Goal: Use online tool/utility: Utilize a website feature to perform a specific function

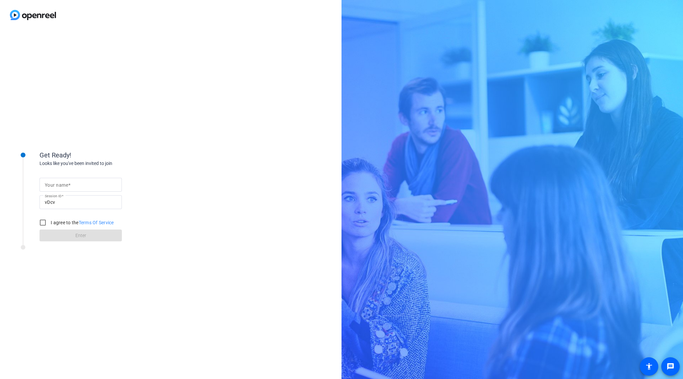
click at [75, 181] on input "Your name" at bounding box center [81, 185] width 72 height 8
type input "[PERSON_NAME]"
click at [42, 221] on input "I agree to the Terms Of Service" at bounding box center [42, 222] width 13 height 13
checkbox input "true"
click at [65, 234] on span at bounding box center [81, 236] width 82 height 16
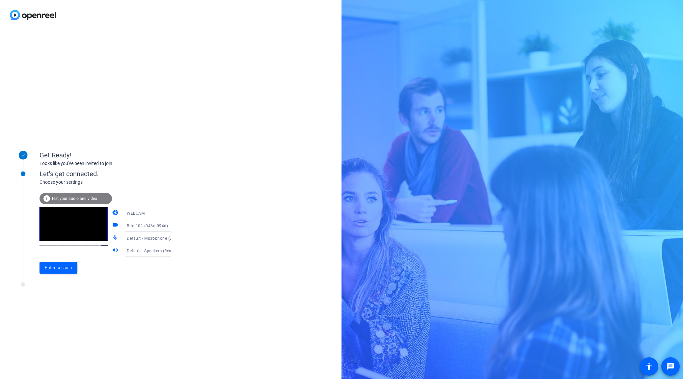
click at [174, 251] on icon at bounding box center [178, 251] width 8 height 8
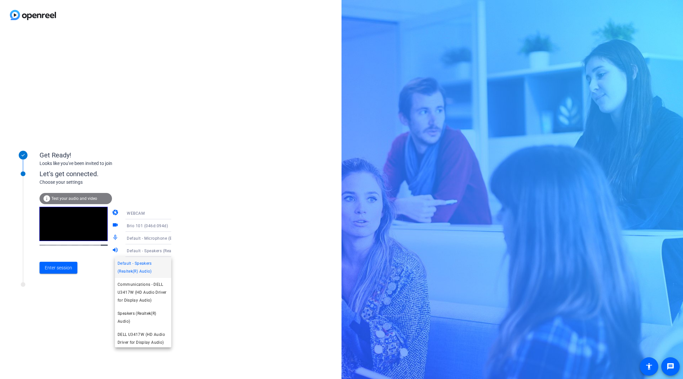
click at [152, 272] on span "Default - Speakers (Realtek(R) Audio)" at bounding box center [143, 268] width 51 height 16
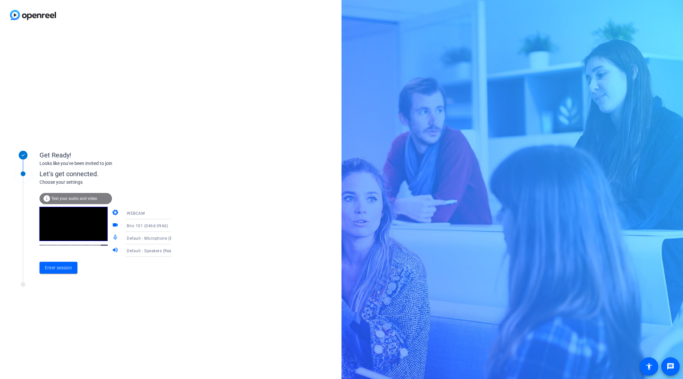
click at [176, 238] on icon at bounding box center [177, 238] width 3 height 2
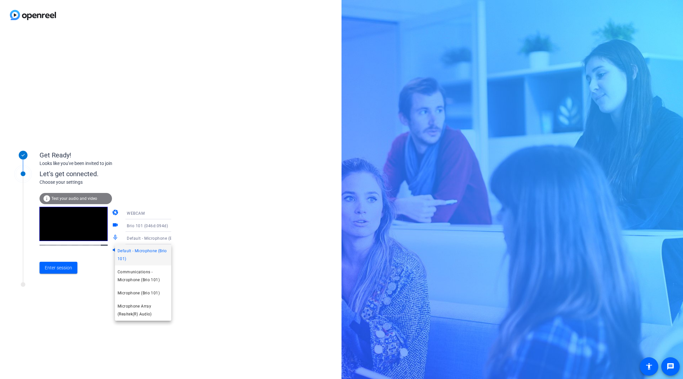
click at [158, 259] on span "Default - Microphone (Brio 101)" at bounding box center [143, 255] width 51 height 16
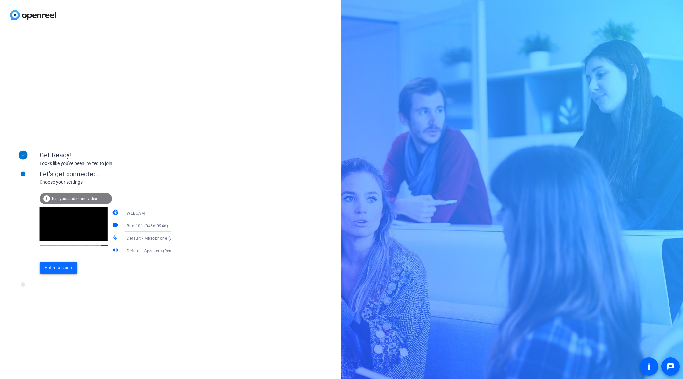
click at [70, 271] on span "Enter session" at bounding box center [58, 267] width 27 height 7
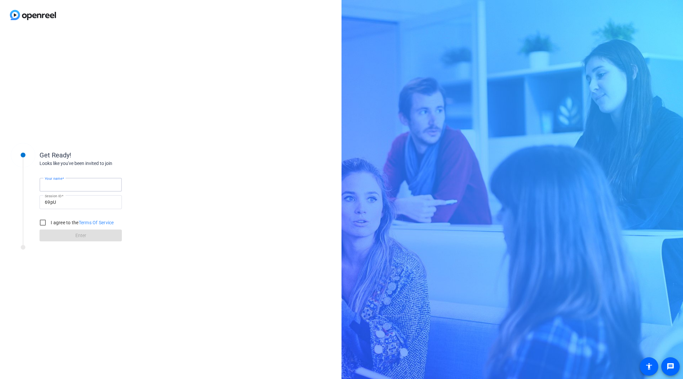
click at [87, 184] on input "Your name" at bounding box center [81, 185] width 72 height 8
type input "[PERSON_NAME]"
click at [42, 222] on input "I agree to the Terms Of Service" at bounding box center [42, 222] width 13 height 13
checkbox input "true"
click at [70, 235] on span at bounding box center [81, 236] width 82 height 16
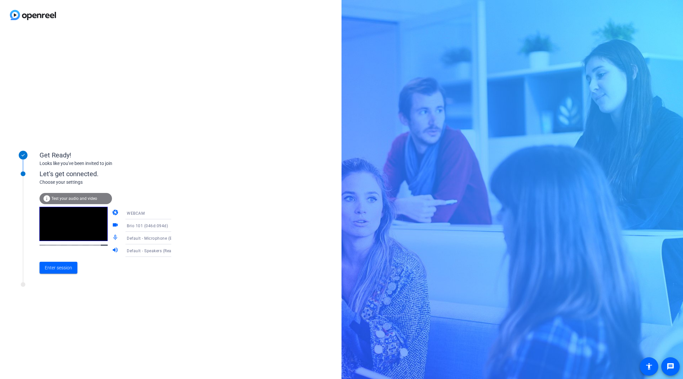
click at [174, 240] on icon at bounding box center [178, 238] width 8 height 8
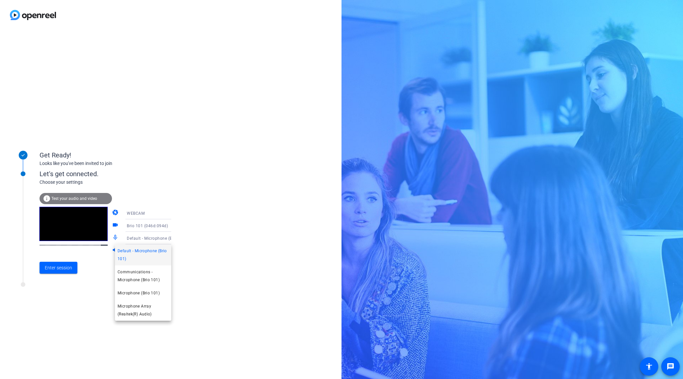
click at [161, 252] on span "Default - Microphone (Brio 101)" at bounding box center [143, 255] width 51 height 16
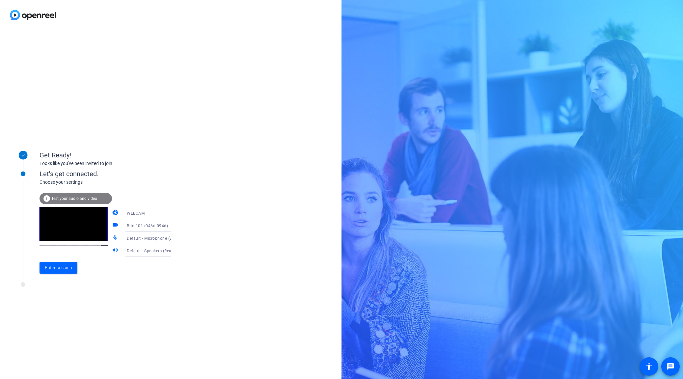
click at [174, 255] on icon at bounding box center [178, 251] width 8 height 8
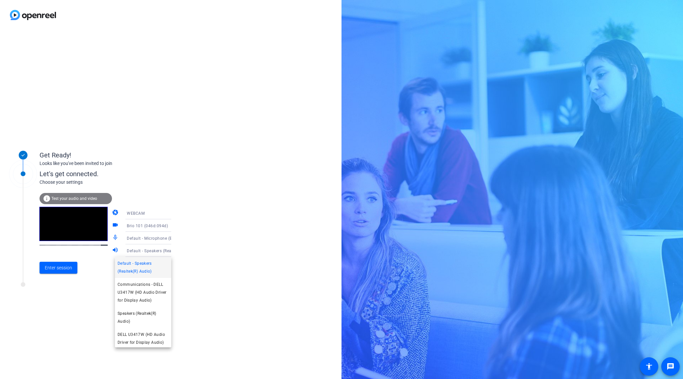
click at [153, 269] on span "Default - Speakers (Realtek(R) Audio)" at bounding box center [143, 268] width 51 height 16
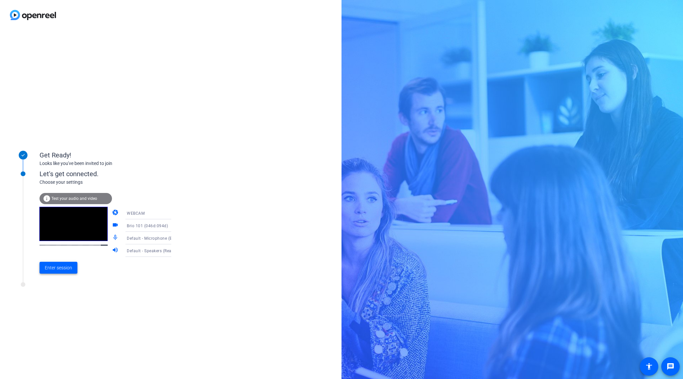
click at [54, 274] on span at bounding box center [59, 268] width 38 height 16
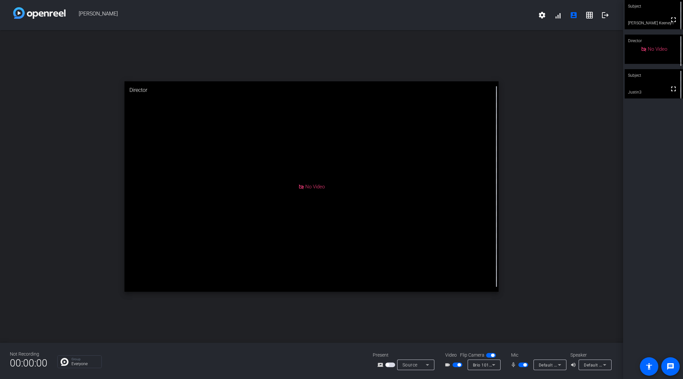
drag, startPoint x: 669, startPoint y: 22, endPoint x: 502, endPoint y: 103, distance: 185.9
click at [670, 22] on mat-icon "fullscreen" at bounding box center [674, 20] width 8 height 8
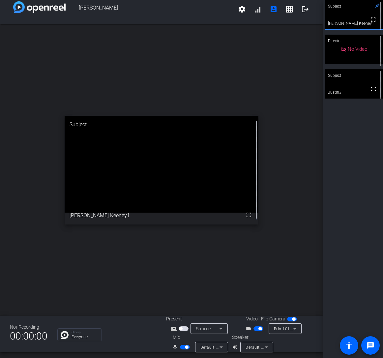
scroll to position [8, 0]
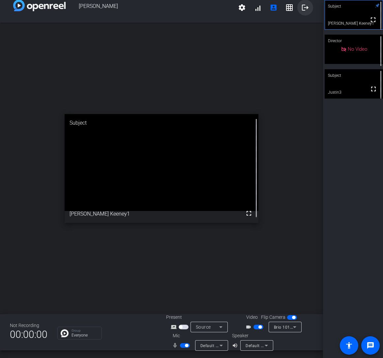
click at [301, 8] on mat-icon "logout" at bounding box center [305, 8] width 8 height 8
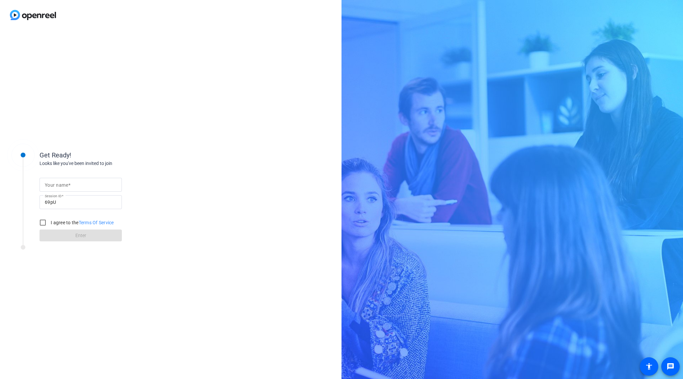
click at [108, 192] on div at bounding box center [81, 195] width 82 height 7
click at [108, 187] on input "Your name" at bounding box center [81, 185] width 72 height 8
type input "[PERSON_NAME]"
click at [41, 223] on input "I agree to the Terms Of Service" at bounding box center [42, 222] width 13 height 13
checkbox input "true"
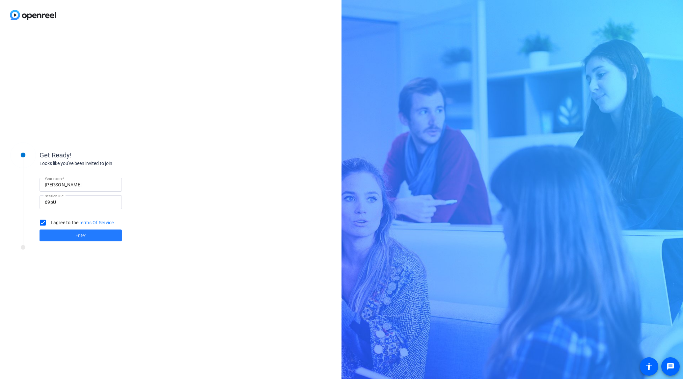
click at [67, 234] on span at bounding box center [81, 236] width 82 height 16
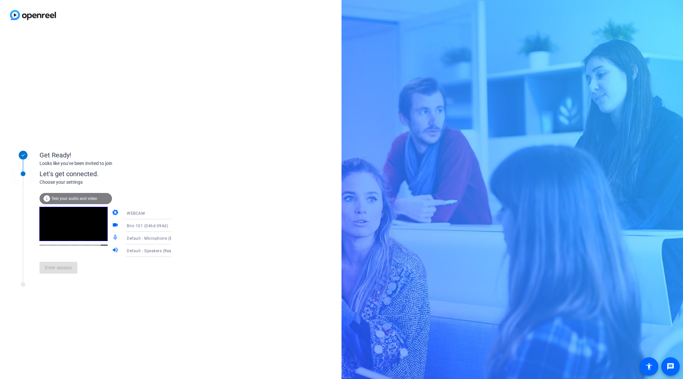
click at [160, 239] on span "Default - Microphone (Brio 101)" at bounding box center [157, 237] width 61 height 5
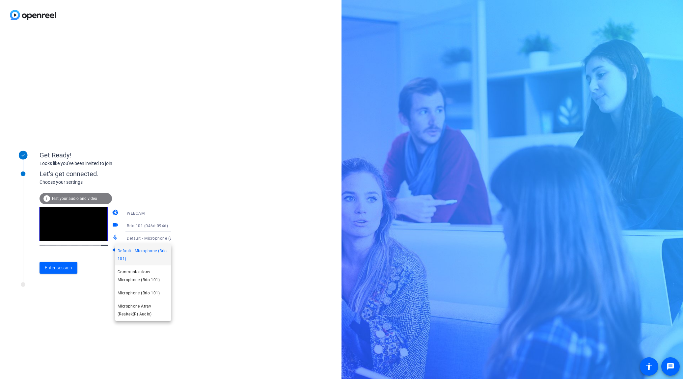
click at [191, 243] on div at bounding box center [341, 189] width 683 height 379
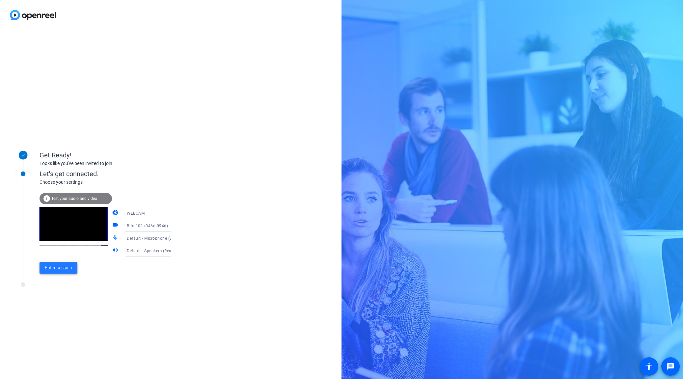
click at [72, 269] on span "Enter session" at bounding box center [58, 267] width 27 height 7
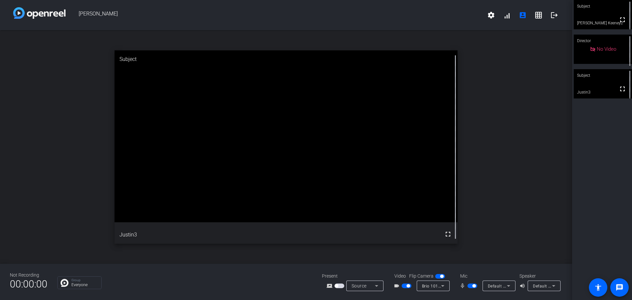
click at [342, 285] on span "button" at bounding box center [340, 286] width 10 height 5
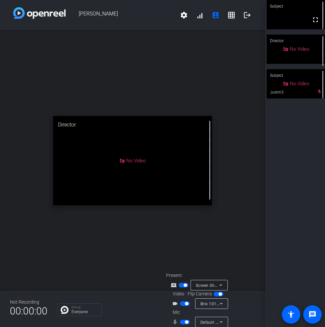
click at [183, 285] on span "button" at bounding box center [184, 285] width 3 height 3
click at [182, 285] on span "button" at bounding box center [184, 285] width 10 height 5
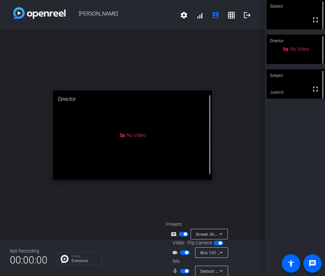
click at [183, 253] on span "button" at bounding box center [185, 252] width 10 height 5
click at [183, 270] on span "button" at bounding box center [185, 270] width 10 height 5
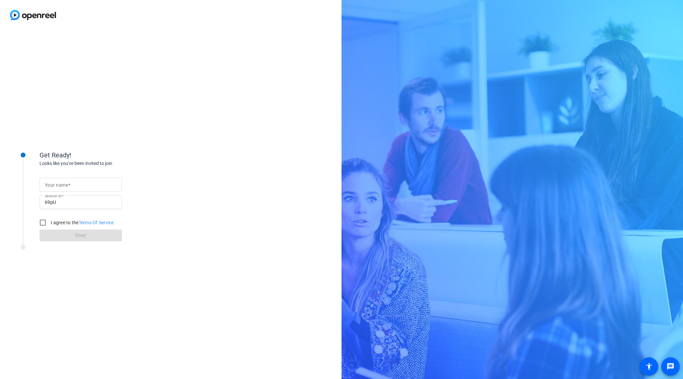
click at [96, 189] on div at bounding box center [81, 185] width 72 height 14
type input "[PERSON_NAME]"
click at [44, 220] on input "I agree to the Terms Of Service" at bounding box center [42, 222] width 13 height 13
checkbox input "true"
click at [64, 236] on span at bounding box center [81, 236] width 82 height 16
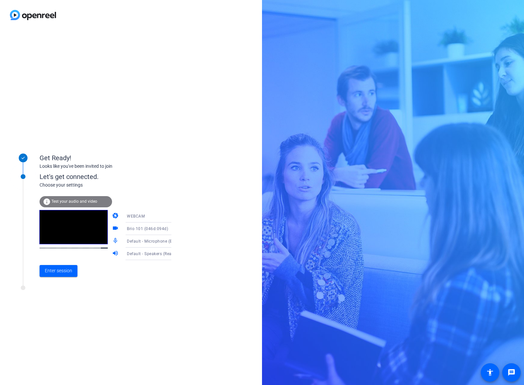
click at [174, 239] on icon at bounding box center [178, 241] width 8 height 8
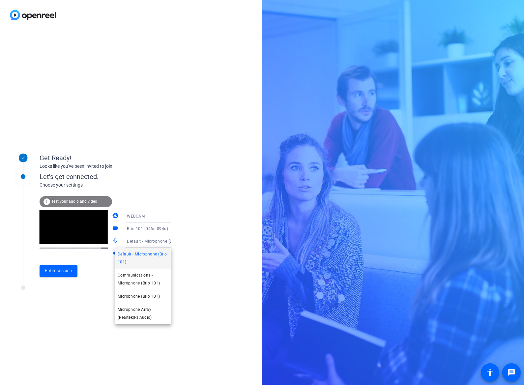
click at [178, 252] on div at bounding box center [262, 192] width 524 height 385
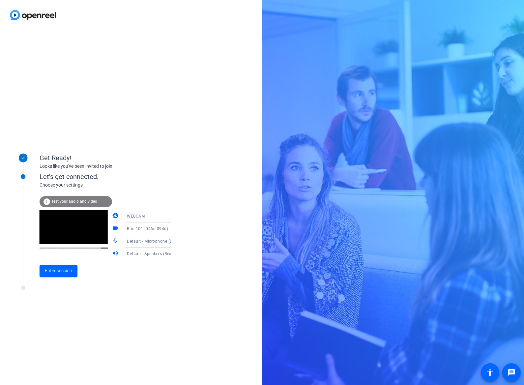
click at [174, 257] on icon at bounding box center [178, 254] width 8 height 8
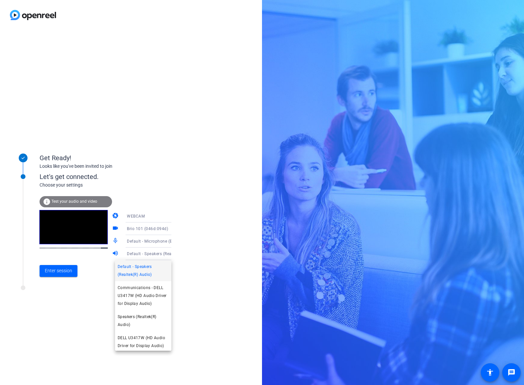
click at [185, 259] on div at bounding box center [262, 192] width 524 height 385
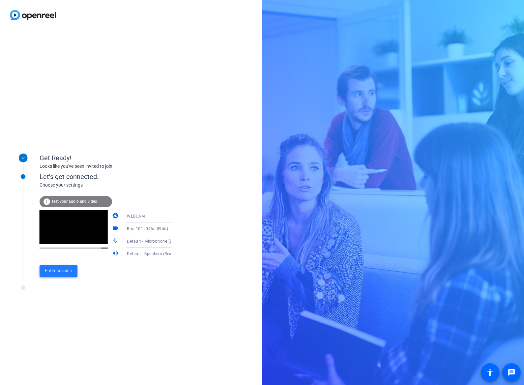
click at [61, 270] on span "Enter session" at bounding box center [58, 270] width 27 height 7
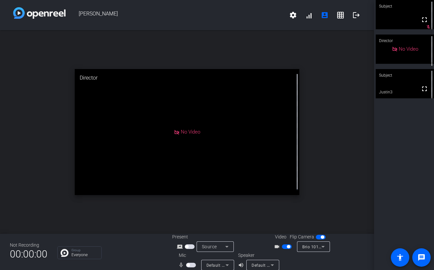
click at [187, 264] on span "button" at bounding box center [187, 265] width 3 height 3
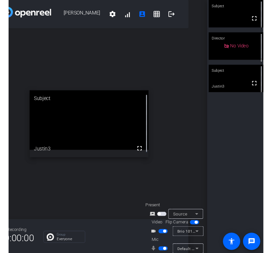
scroll to position [0, 23]
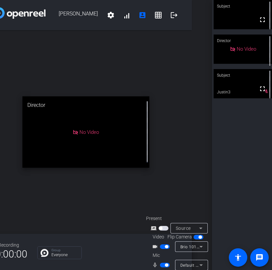
click at [159, 227] on span "button" at bounding box center [160, 228] width 3 height 3
